Goal: Transaction & Acquisition: Purchase product/service

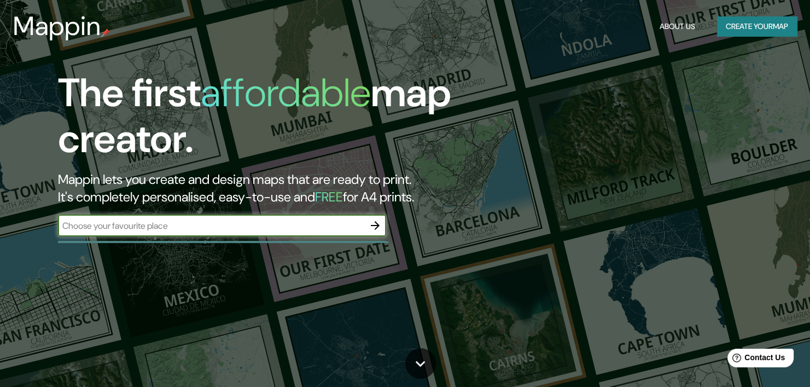
click at [206, 230] on input "text" at bounding box center [211, 225] width 306 height 13
click at [745, 22] on button "Create your map" at bounding box center [757, 26] width 80 height 20
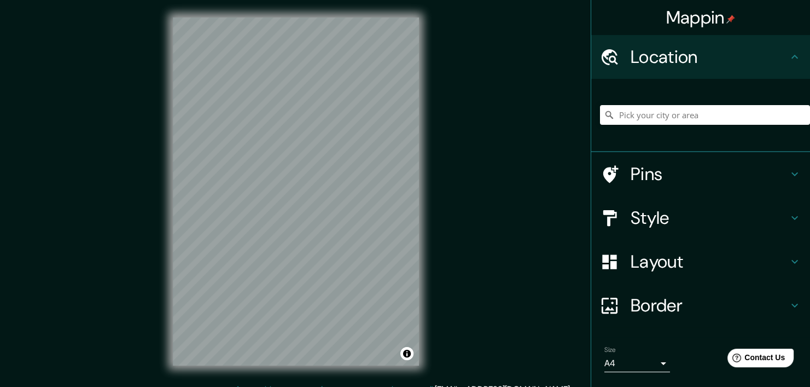
click at [676, 25] on h4 "Mappin" at bounding box center [700, 18] width 69 height 22
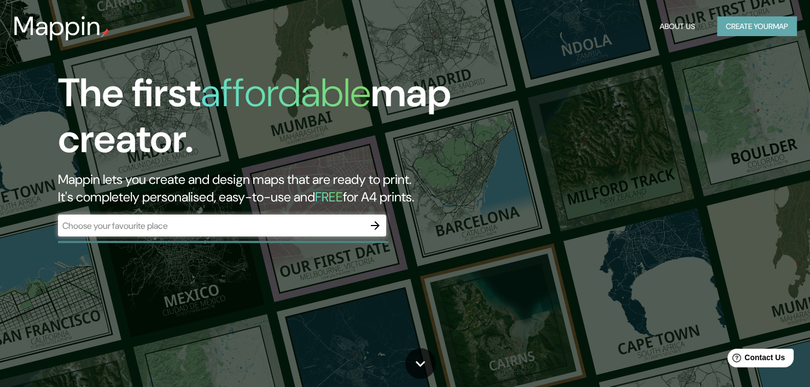
click at [746, 25] on button "Create your map" at bounding box center [757, 26] width 80 height 20
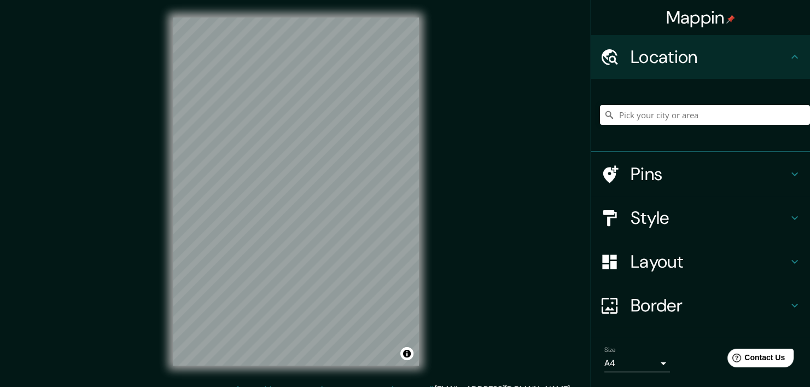
click at [687, 50] on h4 "Location" at bounding box center [710, 57] width 158 height 22
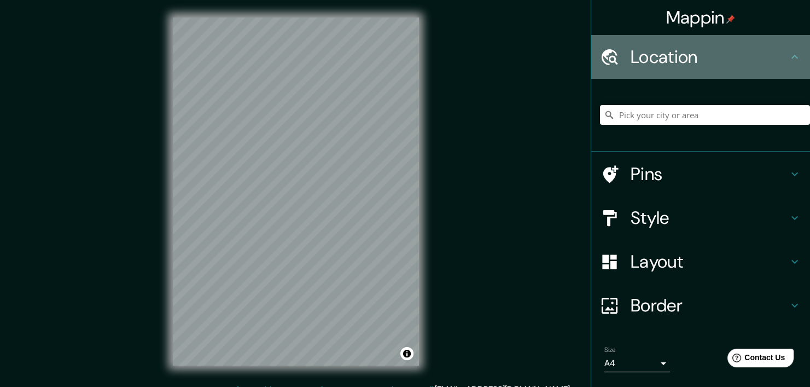
click at [764, 53] on h4 "Location" at bounding box center [710, 57] width 158 height 22
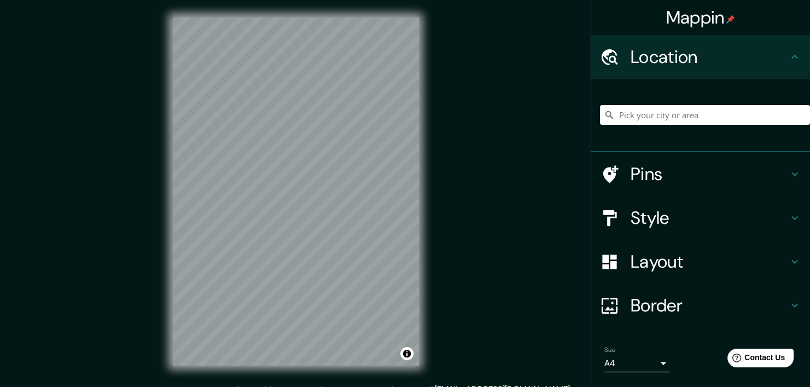
click at [788, 59] on icon at bounding box center [794, 56] width 13 height 13
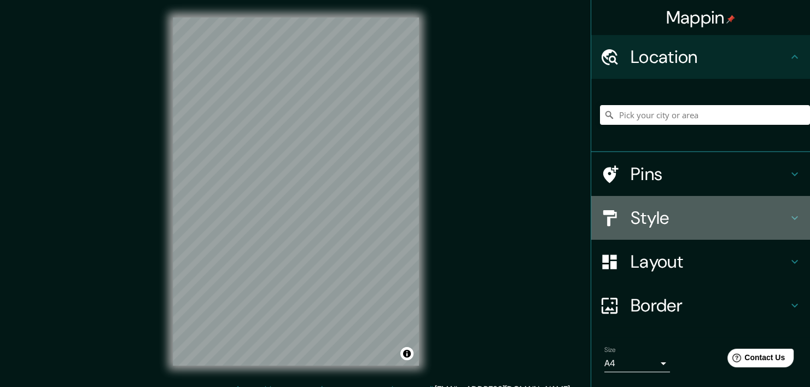
click at [678, 238] on div "Style" at bounding box center [700, 218] width 219 height 44
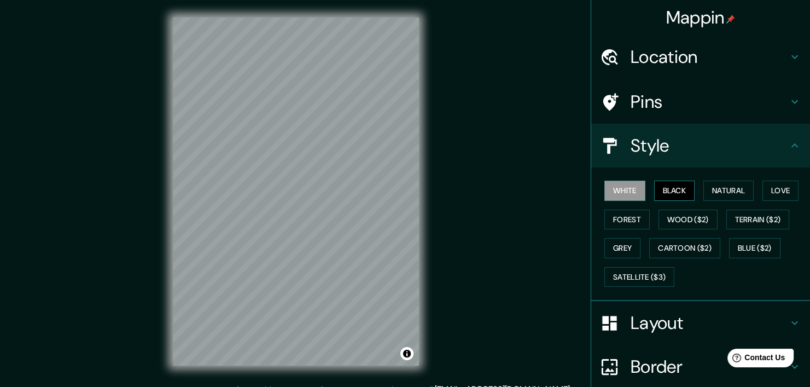
click at [663, 199] on button "Black" at bounding box center [674, 191] width 41 height 20
click at [719, 196] on button "Natural" at bounding box center [729, 191] width 50 height 20
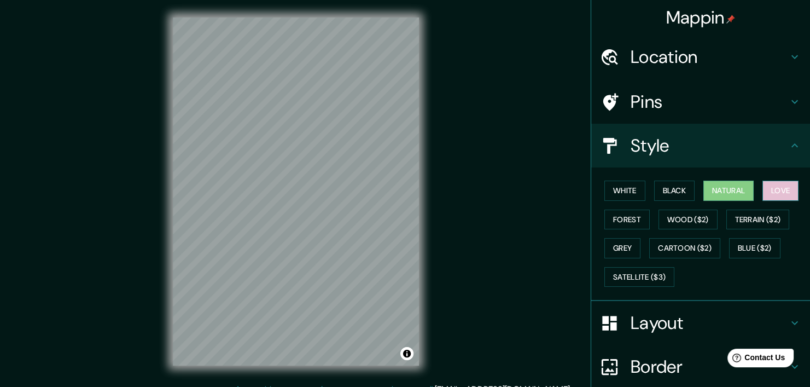
click at [764, 192] on button "Love" at bounding box center [781, 191] width 36 height 20
click at [722, 187] on button "Natural" at bounding box center [729, 191] width 50 height 20
click at [624, 218] on button "Forest" at bounding box center [627, 220] width 45 height 20
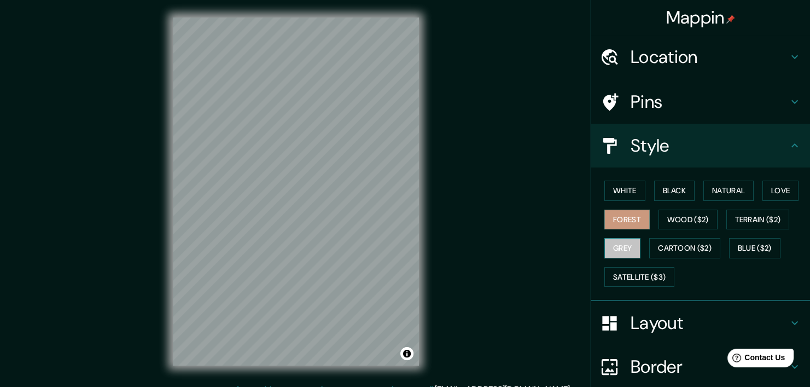
click at [624, 246] on button "Grey" at bounding box center [623, 248] width 36 height 20
click at [763, 192] on button "Love" at bounding box center [781, 191] width 36 height 20
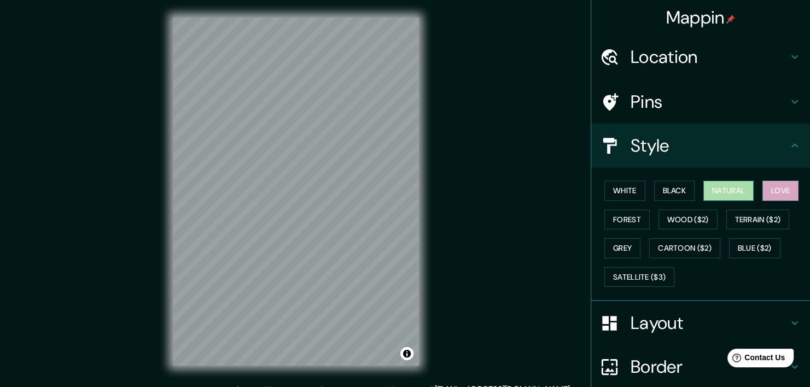
click at [725, 197] on button "Natural" at bounding box center [729, 191] width 50 height 20
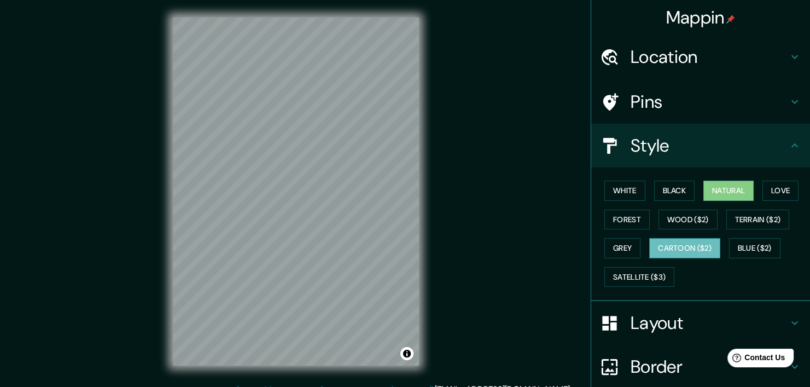
click at [694, 242] on button "Cartoon ($2)" at bounding box center [684, 248] width 71 height 20
click at [689, 231] on div "White Black Natural Love Forest Wood ($2) Terrain ($2) Grey Cartoon ($2) Blue (…" at bounding box center [705, 233] width 210 height 115
click at [638, 275] on button "Satellite ($3)" at bounding box center [640, 277] width 70 height 20
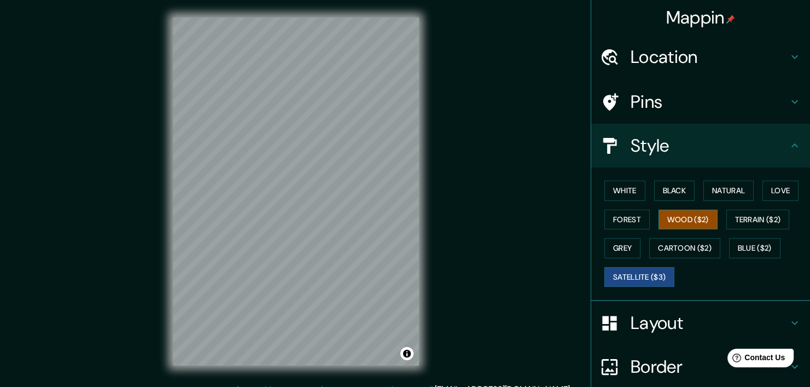
click at [680, 219] on button "Wood ($2)" at bounding box center [688, 220] width 59 height 20
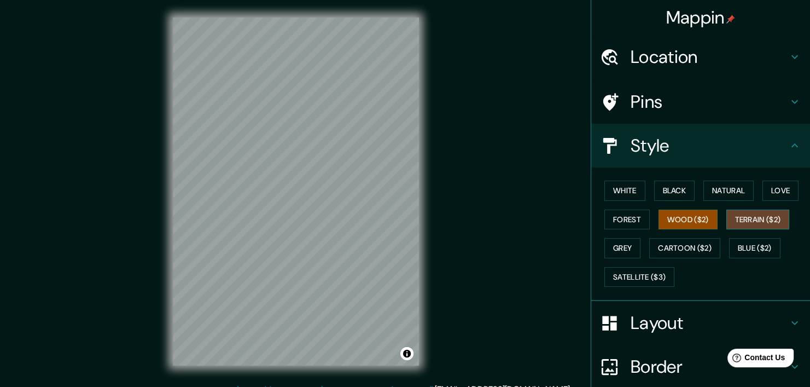
click at [749, 219] on button "Terrain ($2)" at bounding box center [758, 220] width 63 height 20
drag, startPoint x: 742, startPoint y: 245, endPoint x: 735, endPoint y: 235, distance: 12.0
click at [735, 235] on div "White Black Natural Love Forest Wood ($2) Terrain ($2) Grey Cartoon ($2) Blue (…" at bounding box center [705, 233] width 210 height 115
click at [656, 190] on button "Black" at bounding box center [674, 191] width 41 height 20
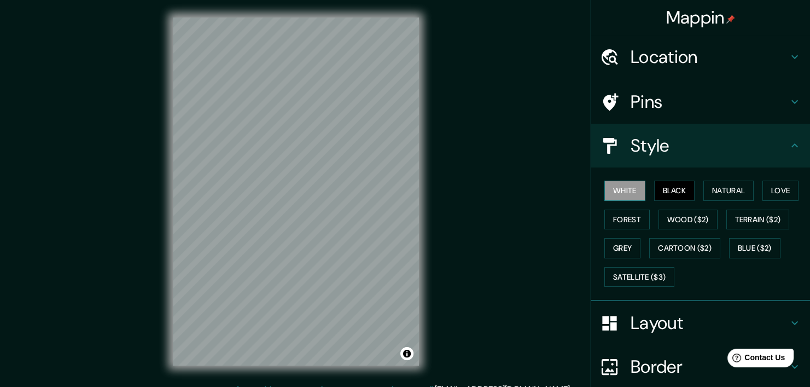
click at [606, 188] on button "White" at bounding box center [625, 191] width 41 height 20
click at [726, 188] on button "Natural" at bounding box center [729, 191] width 50 height 20
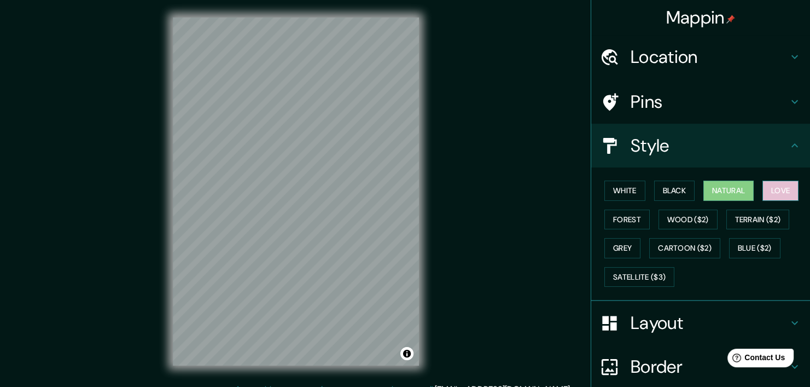
click at [780, 195] on button "Love" at bounding box center [781, 191] width 36 height 20
click at [747, 194] on div "White Black Natural Love Forest Wood ($2) Terrain ($2) Grey Cartoon ($2) Blue (…" at bounding box center [705, 233] width 210 height 115
click at [735, 199] on button "Natural" at bounding box center [729, 191] width 50 height 20
click at [676, 323] on h4 "Layout" at bounding box center [710, 323] width 158 height 22
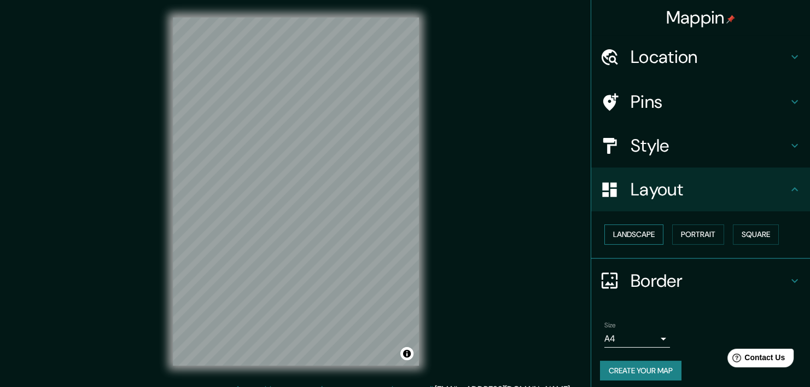
click at [630, 238] on button "Landscape" at bounding box center [634, 234] width 59 height 20
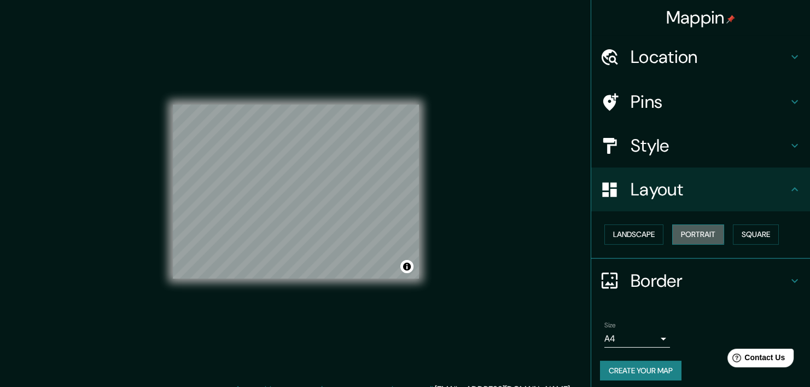
click at [672, 231] on button "Portrait" at bounding box center [698, 234] width 52 height 20
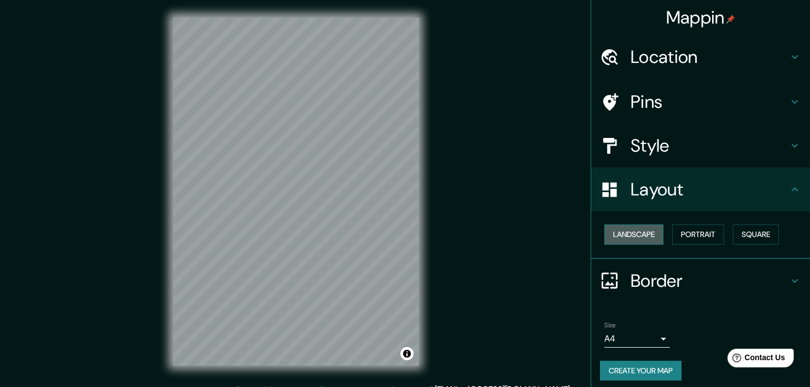
click at [618, 231] on button "Landscape" at bounding box center [634, 234] width 59 height 20
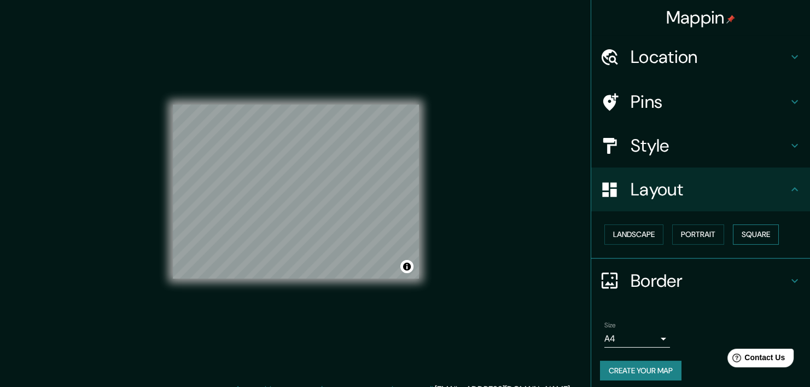
click at [746, 230] on button "Square" at bounding box center [756, 234] width 46 height 20
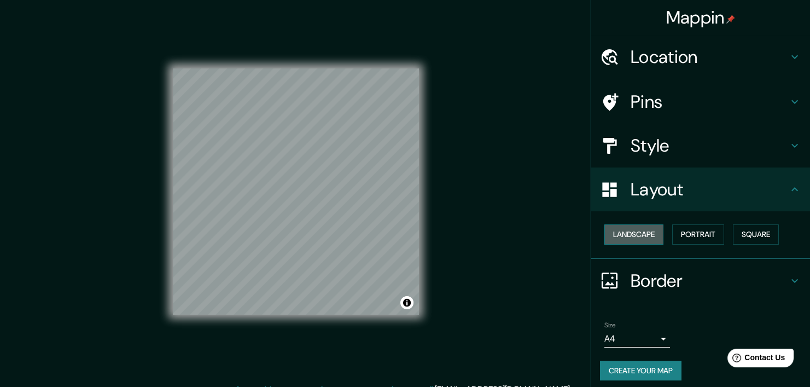
click at [630, 238] on button "Landscape" at bounding box center [634, 234] width 59 height 20
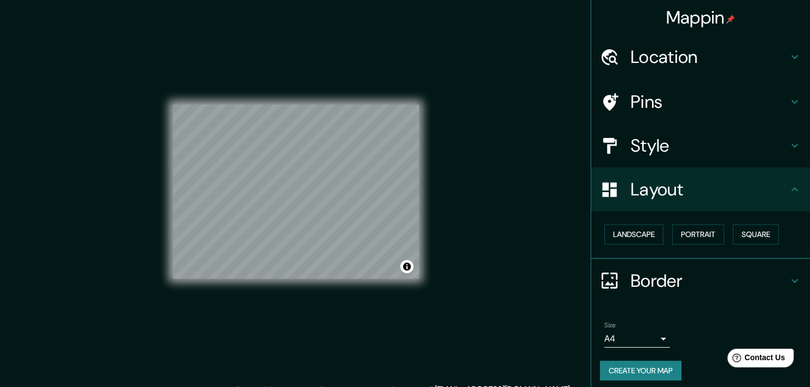
scroll to position [5, 0]
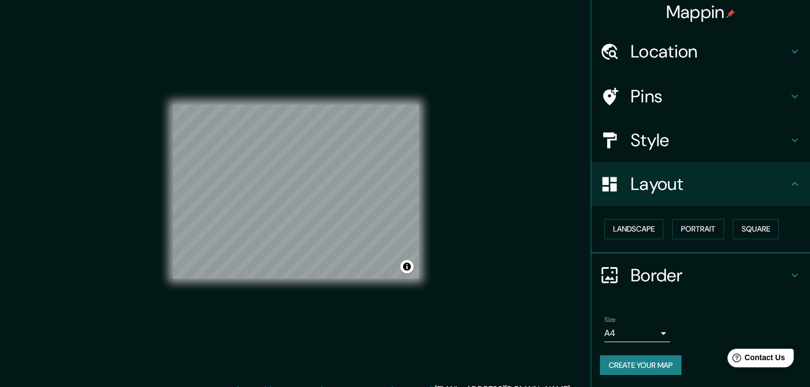
click at [696, 270] on h4 "Border" at bounding box center [710, 275] width 158 height 22
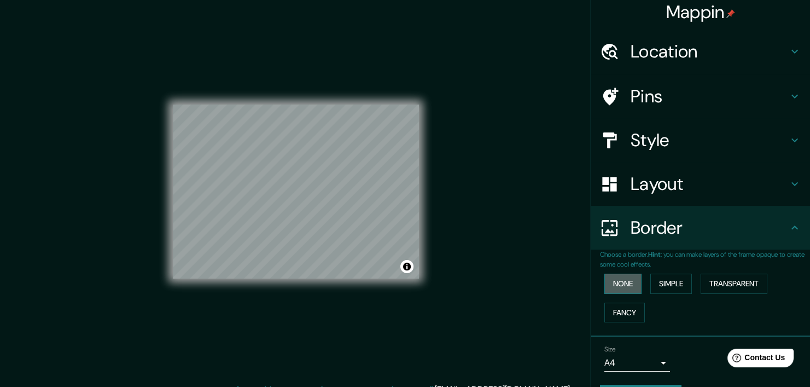
click at [623, 282] on button "None" at bounding box center [623, 284] width 37 height 20
click at [650, 282] on button "Simple" at bounding box center [671, 284] width 42 height 20
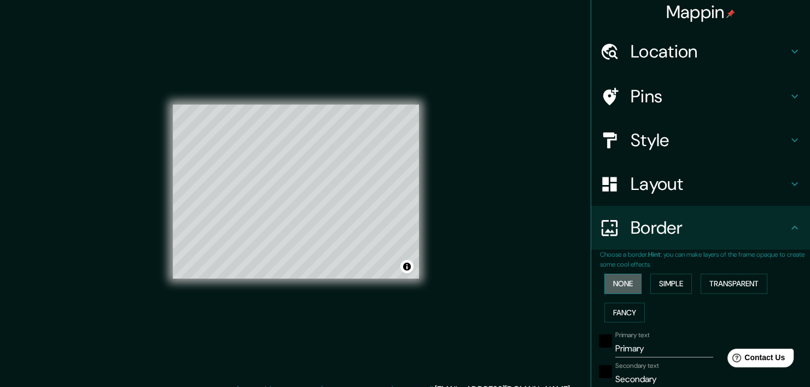
click at [628, 275] on button "None" at bounding box center [623, 284] width 37 height 20
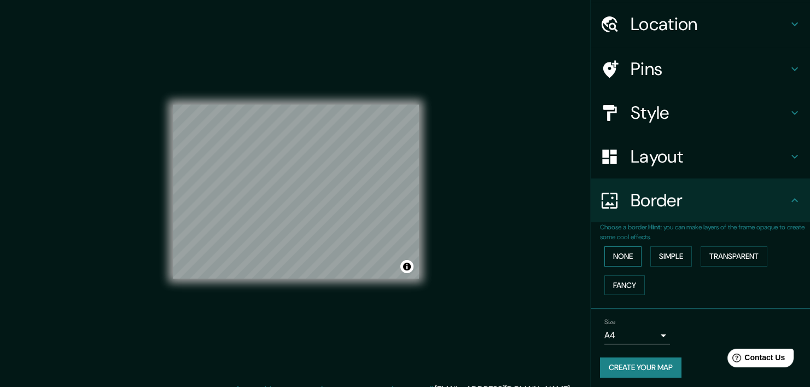
scroll to position [35, 0]
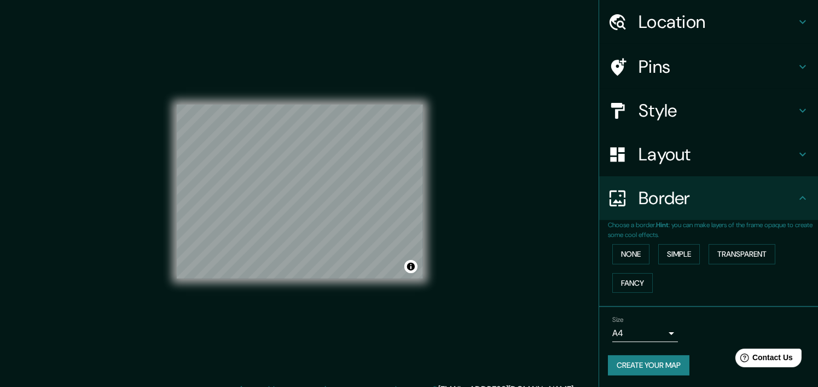
click at [639, 323] on body "Mappin Location Pins Style Layout Border Choose a border. Hint : you can make l…" at bounding box center [409, 193] width 818 height 387
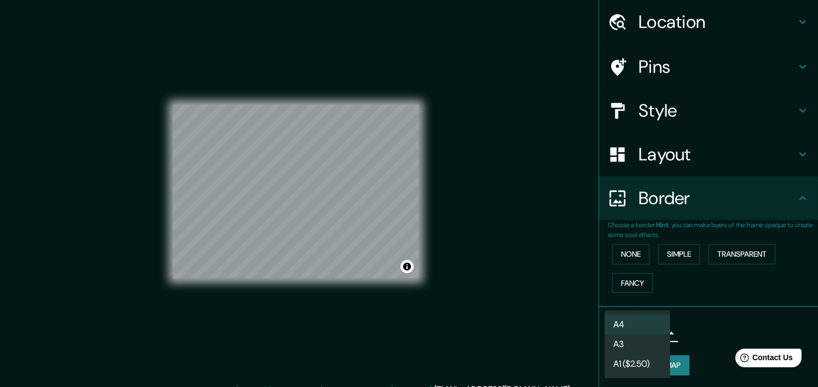
click at [705, 319] on div at bounding box center [409, 193] width 818 height 387
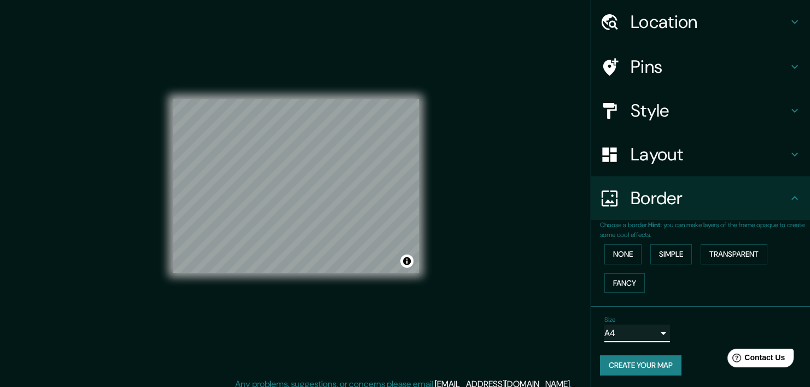
scroll to position [14, 0]
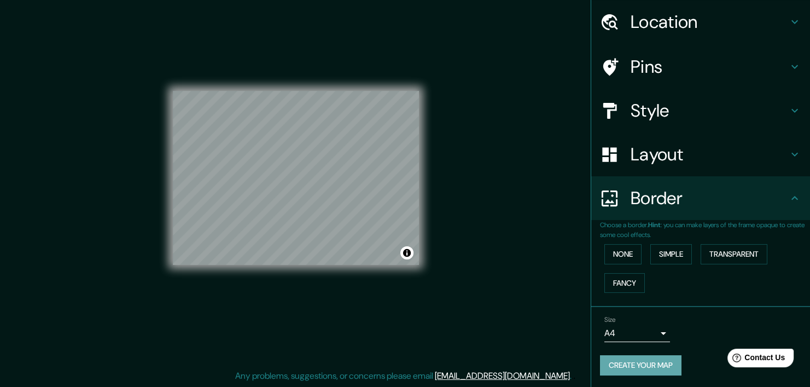
click at [652, 358] on button "Create your map" at bounding box center [641, 365] width 82 height 20
click at [637, 374] on div "Size A4 single Create your map" at bounding box center [700, 347] width 201 height 73
click at [646, 362] on button "Create your map" at bounding box center [641, 365] width 82 height 20
click at [646, 362] on div "Create your map" at bounding box center [700, 365] width 201 height 20
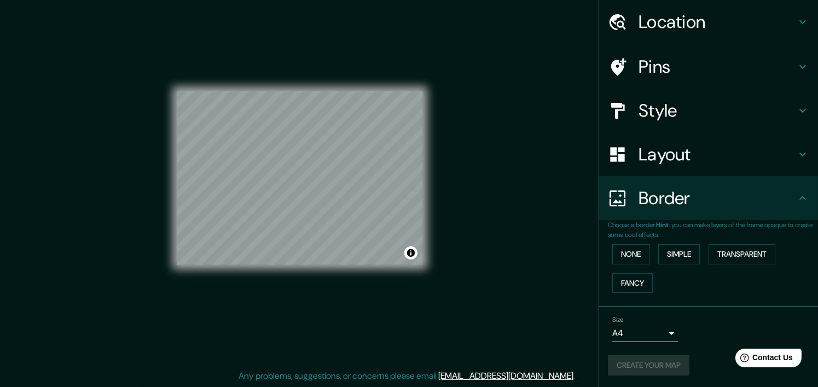
click at [620, 334] on body "Mappin Location Pins Style Layout Border Choose a border. Hint : you can make l…" at bounding box center [409, 179] width 818 height 387
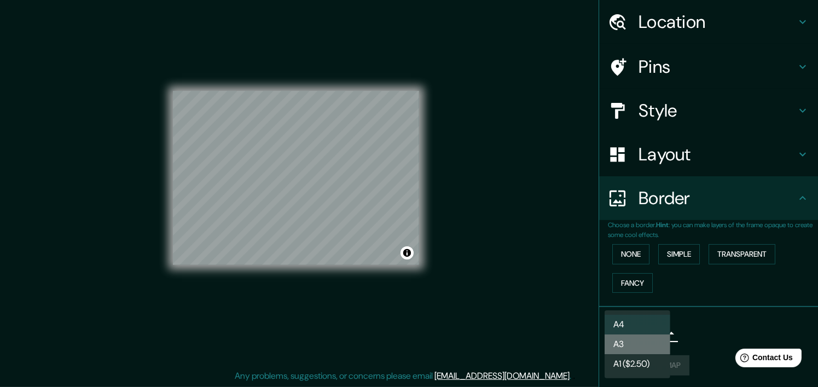
click at [620, 351] on li "A3" at bounding box center [638, 344] width 66 height 20
type input "a4"
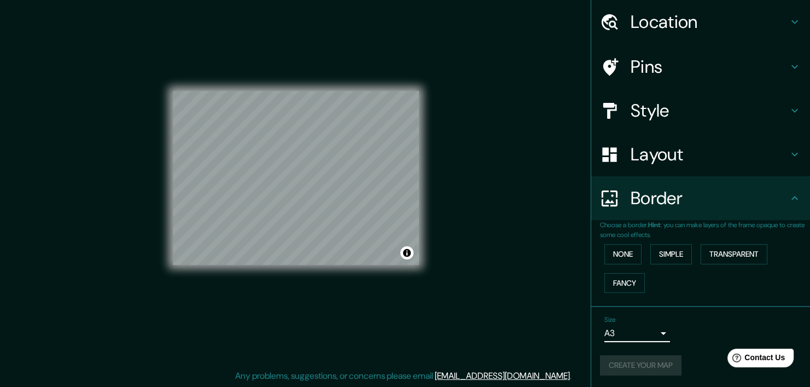
click at [616, 382] on div "Size A3 a4 Create your map" at bounding box center [700, 347] width 201 height 73
click at [626, 374] on div "Size A3 a4 Create your map" at bounding box center [700, 347] width 201 height 73
click at [662, 159] on h4 "Layout" at bounding box center [710, 154] width 158 height 22
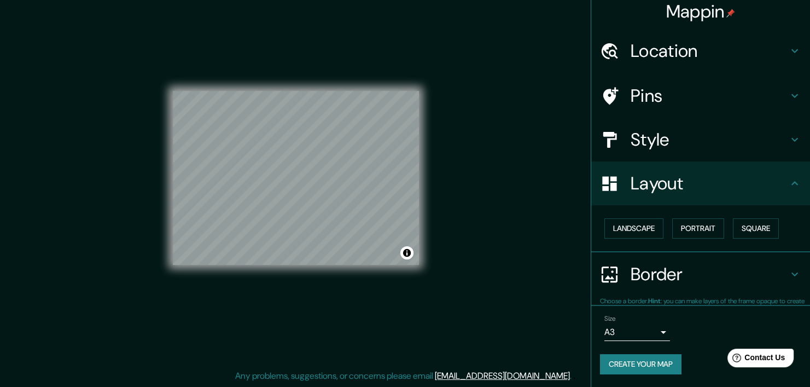
scroll to position [5, 0]
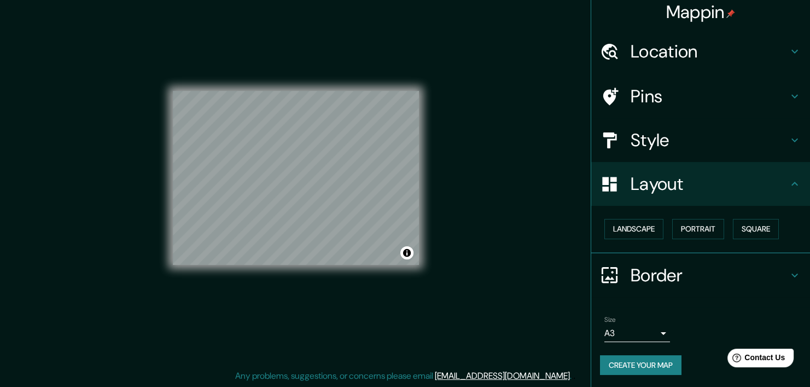
click at [724, 183] on h4 "Layout" at bounding box center [710, 184] width 158 height 22
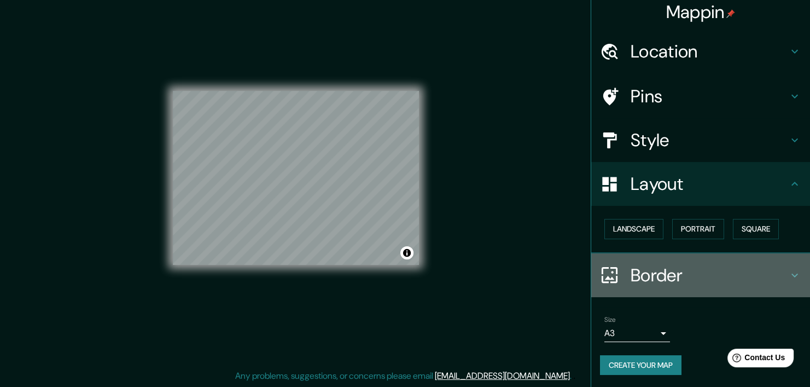
click at [621, 274] on div at bounding box center [615, 274] width 31 height 19
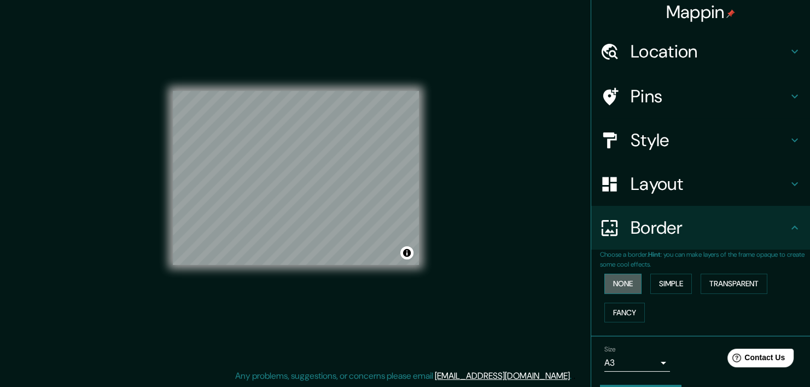
click at [617, 286] on button "None" at bounding box center [623, 284] width 37 height 20
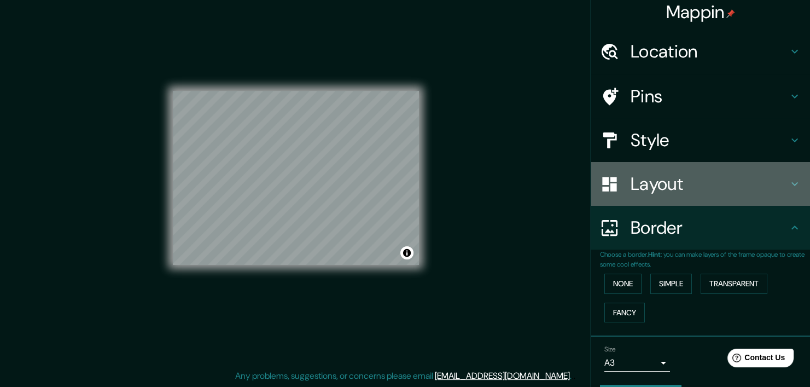
click at [647, 193] on h4 "Layout" at bounding box center [710, 184] width 158 height 22
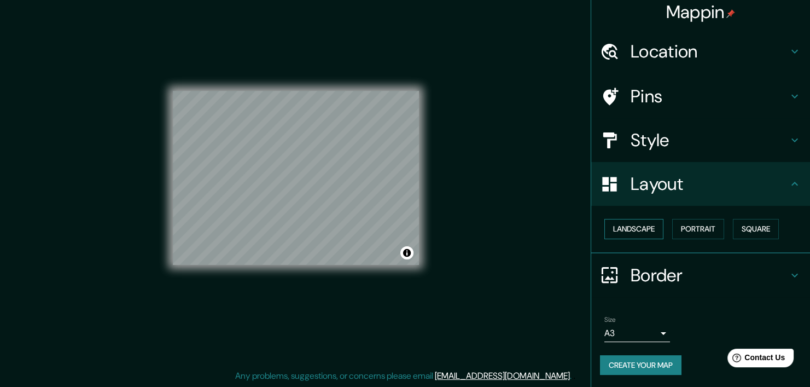
click at [613, 235] on button "Landscape" at bounding box center [634, 229] width 59 height 20
click at [672, 226] on button "Portrait" at bounding box center [698, 229] width 52 height 20
